Goal: Information Seeking & Learning: Get advice/opinions

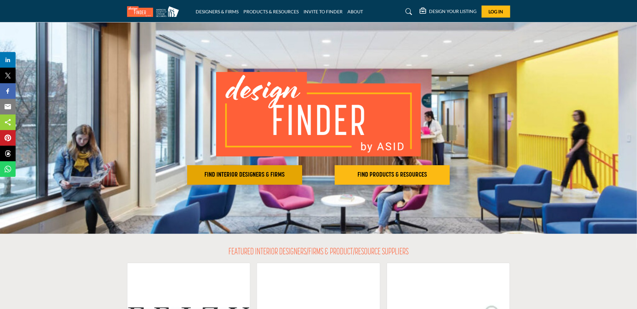
click at [299, 170] on button "FIND INTERIOR DESIGNERS & FIRMS" at bounding box center [244, 175] width 115 height 20
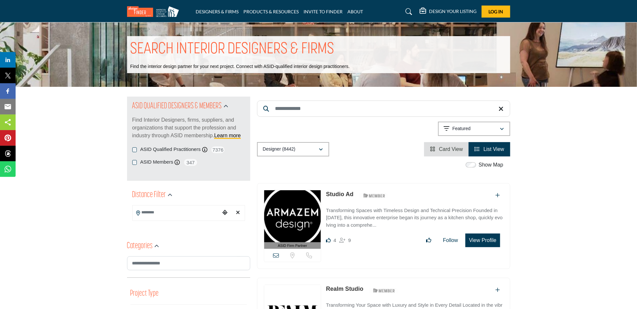
click at [309, 113] on input "Search Keyword" at bounding box center [383, 108] width 253 height 16
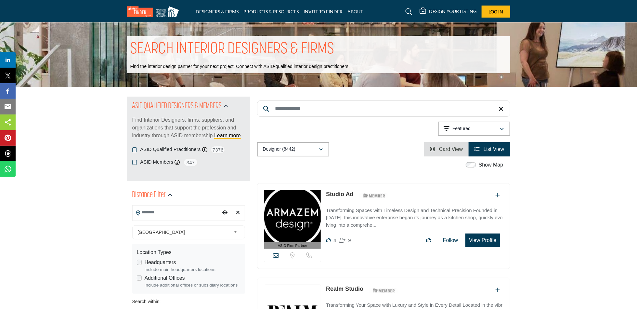
click at [194, 214] on input "Search Location" at bounding box center [177, 212] width 88 height 13
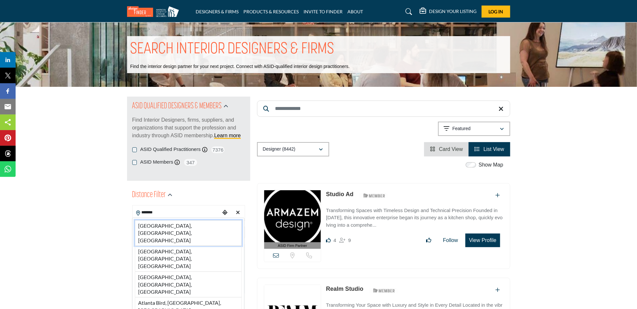
click at [189, 225] on li "[GEOGRAPHIC_DATA], [GEOGRAPHIC_DATA], [GEOGRAPHIC_DATA]" at bounding box center [188, 233] width 107 height 26
type input "**********"
type input "***"
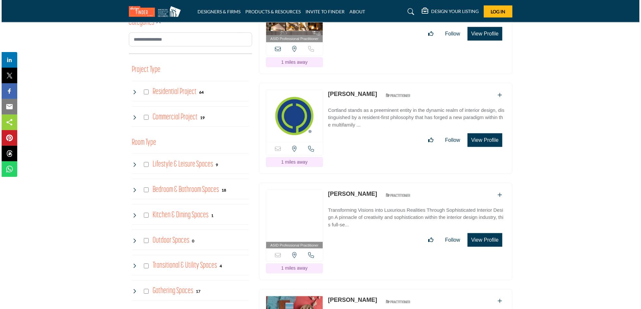
scroll to position [477, 0]
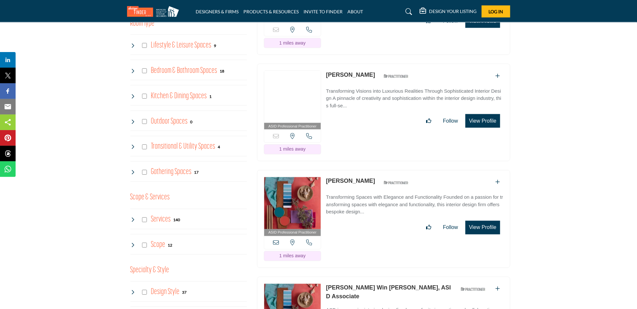
click at [485, 114] on button "View Profile" at bounding box center [483, 121] width 34 height 14
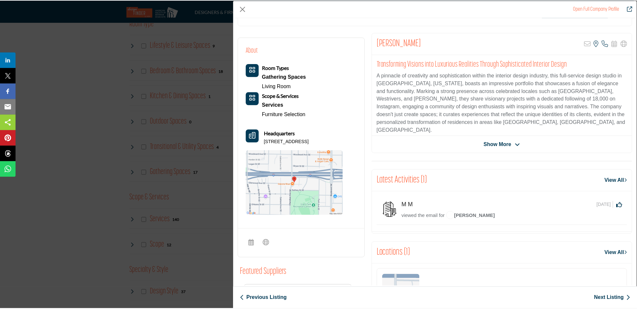
scroll to position [0, 0]
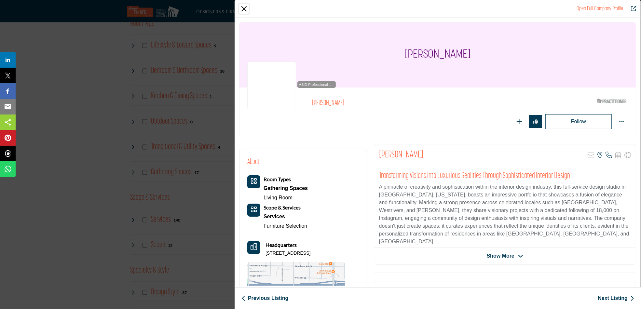
click at [245, 11] on button "Close" at bounding box center [244, 9] width 10 height 10
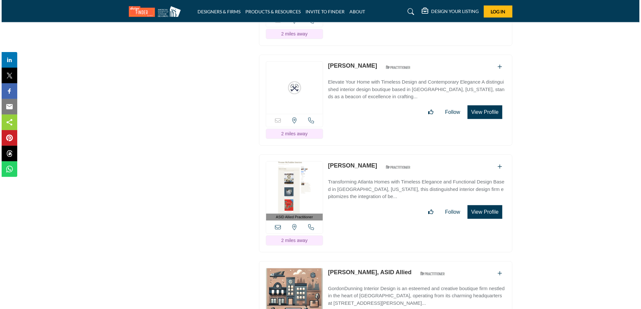
scroll to position [1550, 0]
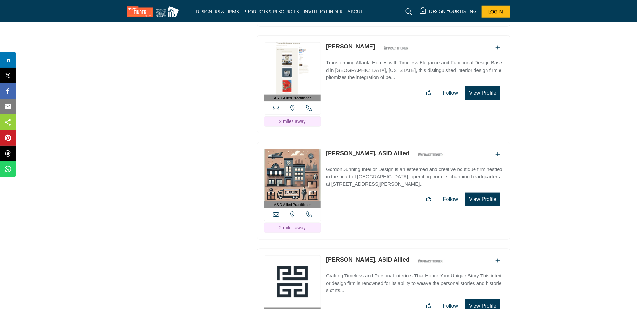
click at [483, 192] on button "View Profile" at bounding box center [483, 199] width 34 height 14
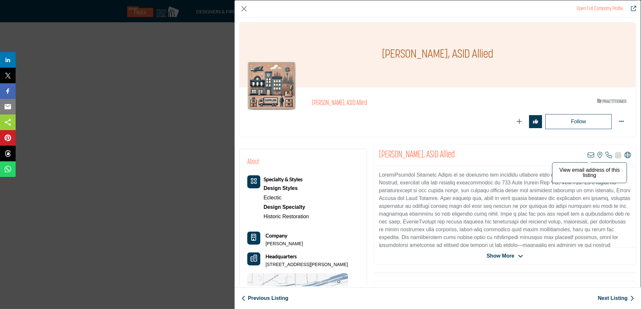
click at [590, 154] on icon "Company Data Modal" at bounding box center [590, 155] width 7 height 7
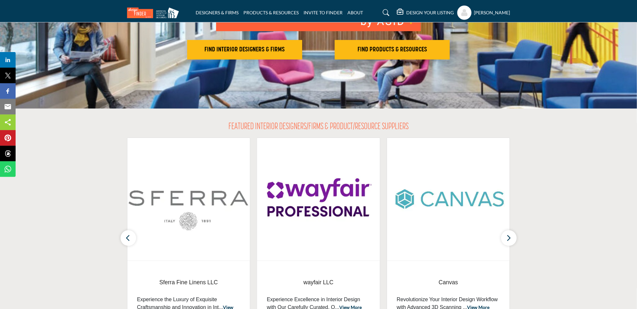
scroll to position [119, 0]
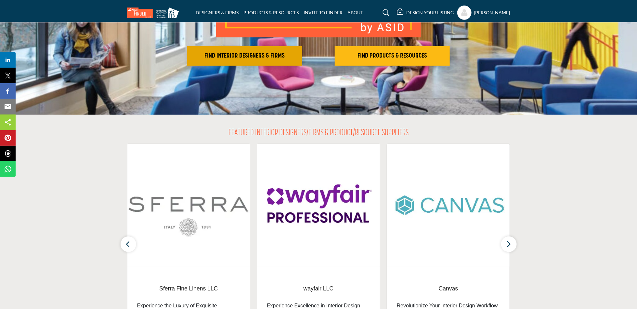
click at [268, 50] on button "FIND INTERIOR DESIGNERS & FIRMS" at bounding box center [244, 56] width 115 height 20
